Goal: Obtain resource: Download file/media

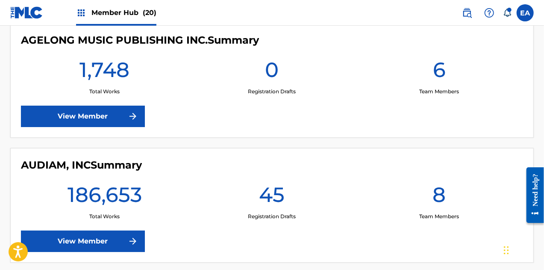
scroll to position [235, 0]
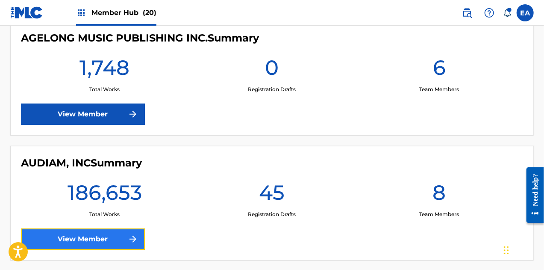
click at [107, 229] on link "View Member" at bounding box center [83, 238] width 124 height 21
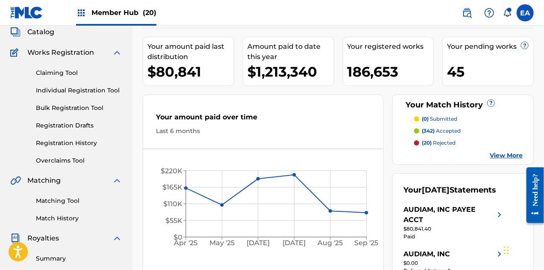
scroll to position [53, 0]
click at [69, 197] on link "Matching Tool" at bounding box center [79, 200] width 86 height 9
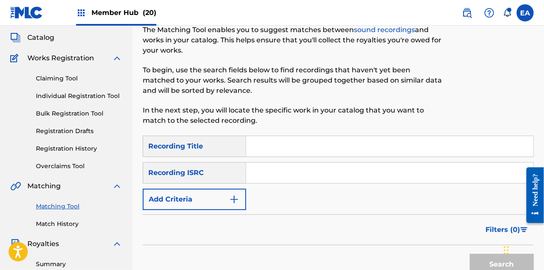
scroll to position [48, 0]
click at [53, 221] on link "Match History" at bounding box center [79, 223] width 86 height 9
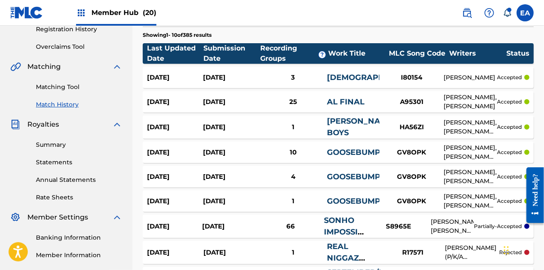
scroll to position [167, 0]
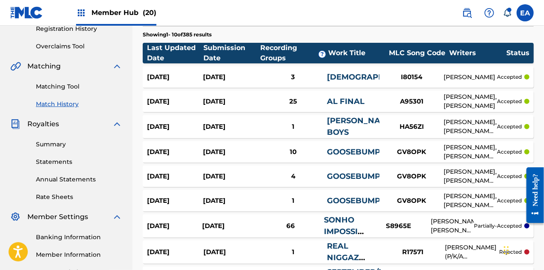
click at [343, 54] on div "Work Title" at bounding box center [356, 53] width 57 height 10
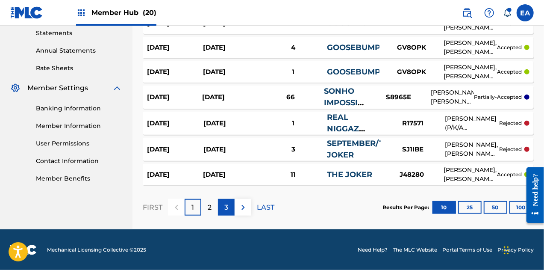
click at [226, 209] on p "3" at bounding box center [226, 207] width 4 height 10
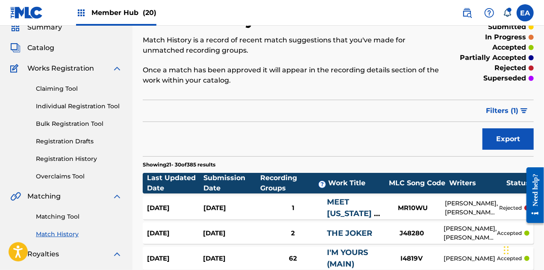
scroll to position [0, 0]
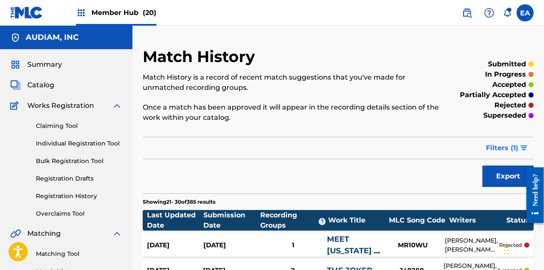
click at [514, 155] on button "Filters ( 1 )" at bounding box center [507, 147] width 53 height 21
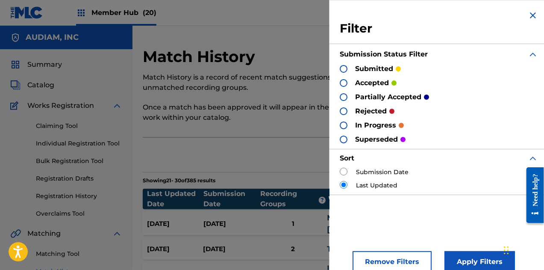
click at [286, 149] on div "Export" at bounding box center [338, 154] width 391 height 21
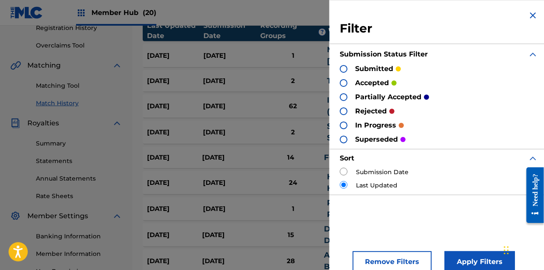
scroll to position [179, 0]
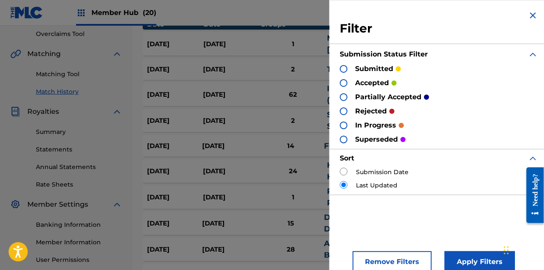
click at [532, 13] on img at bounding box center [533, 15] width 10 height 10
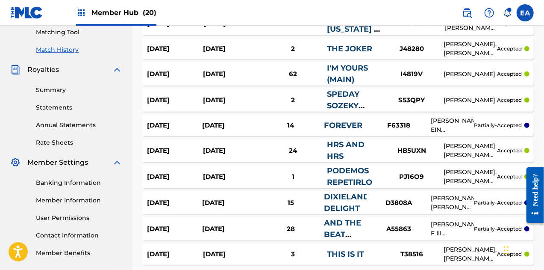
scroll to position [301, 0]
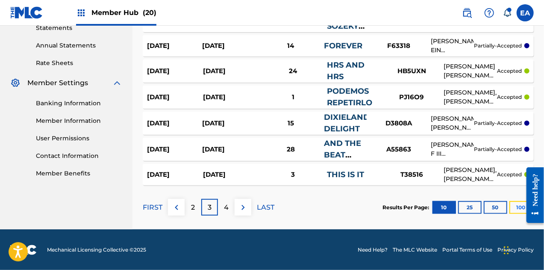
click at [518, 201] on button "100" at bounding box center [520, 207] width 23 height 13
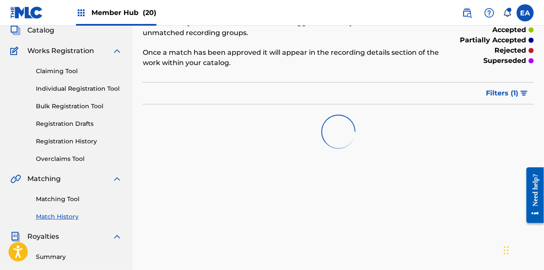
scroll to position [0, 0]
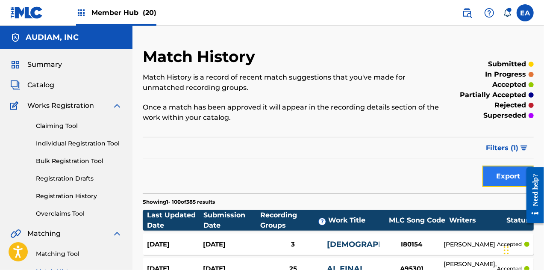
click at [503, 177] on button "Export" at bounding box center [507, 175] width 51 height 21
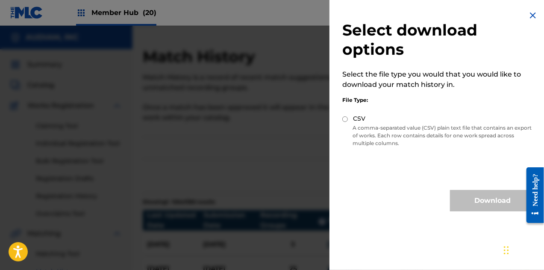
click at [342, 112] on div "Select download options Select the file type you would that you would like to d…" at bounding box center [438, 110] width 219 height 221
click at [344, 116] on div "CSV" at bounding box center [438, 119] width 193 height 10
click at [344, 117] on input "CSV" at bounding box center [345, 119] width 6 height 6
radio input "true"
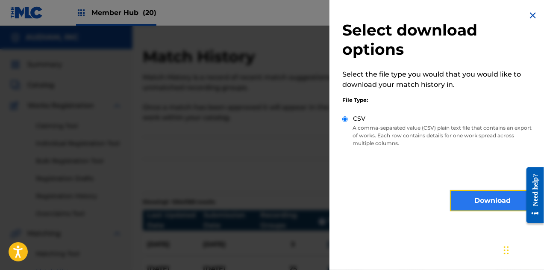
click at [502, 204] on button "Download" at bounding box center [492, 200] width 85 height 21
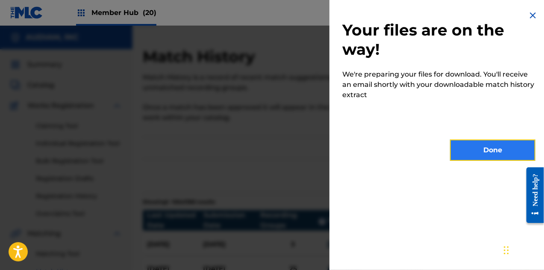
click at [505, 156] on button "Done" at bounding box center [492, 149] width 85 height 21
